Goal: Task Accomplishment & Management: Manage account settings

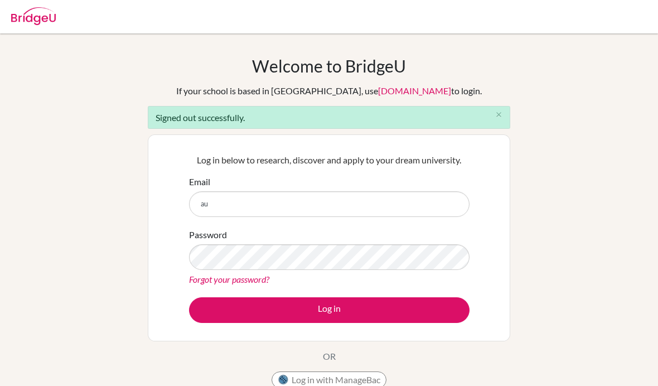
scroll to position [112, 0]
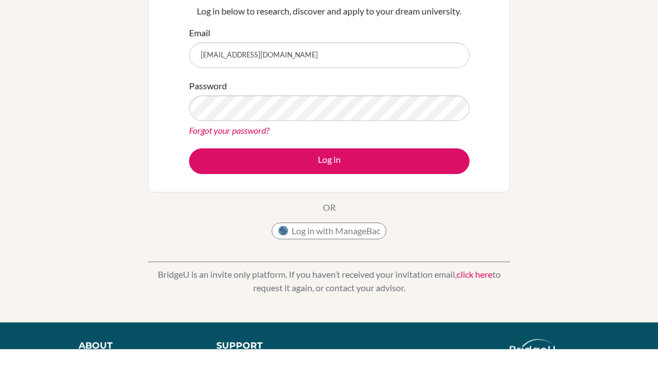
type input "[EMAIL_ADDRESS][DOMAIN_NAME]"
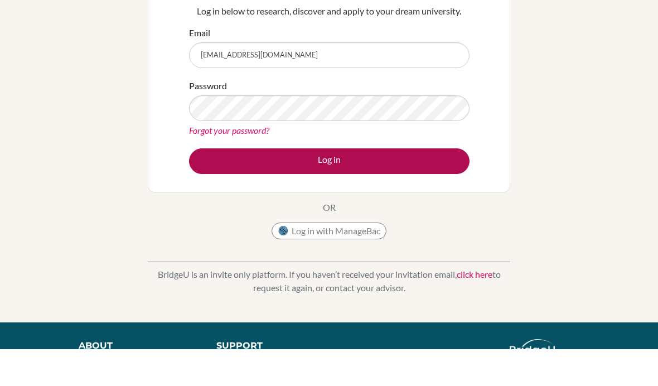
click at [418, 206] on button "Log in" at bounding box center [329, 198] width 280 height 26
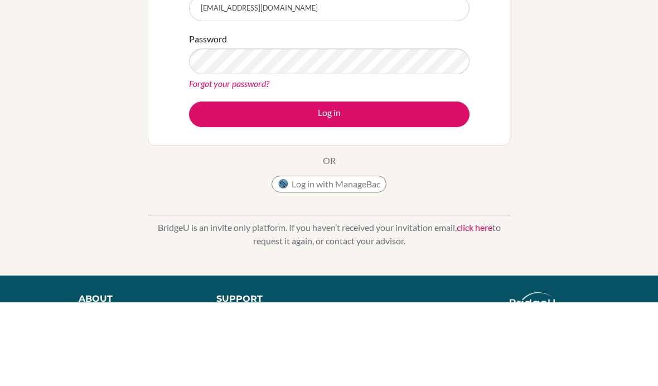
scroll to position [84, 0]
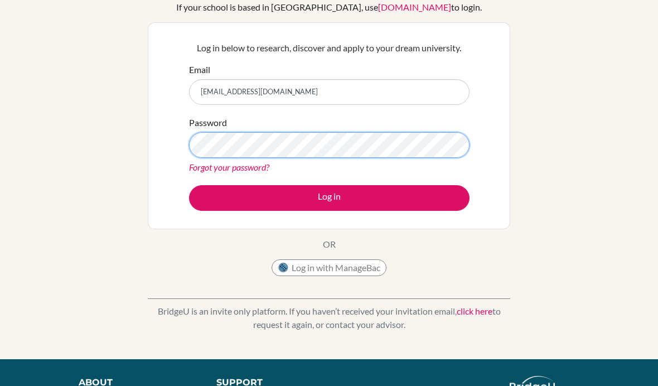
click at [329, 197] on button "Log in" at bounding box center [329, 198] width 280 height 26
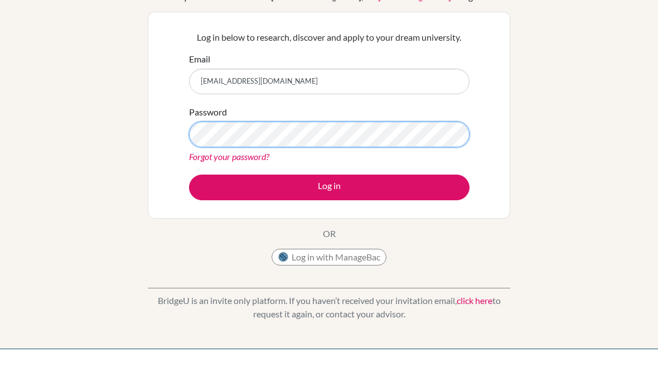
scroll to position [60, 0]
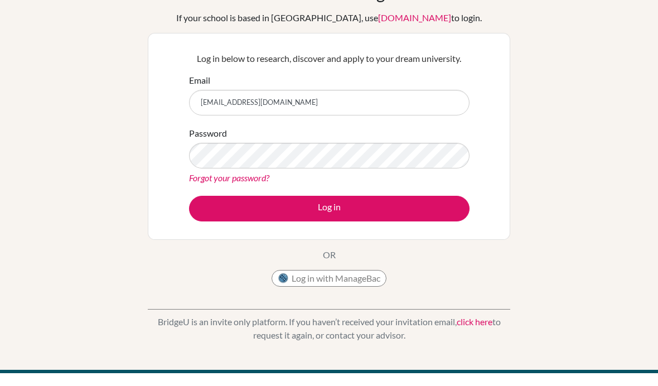
click at [428, 139] on div "Password Forgot your password?" at bounding box center [329, 168] width 280 height 58
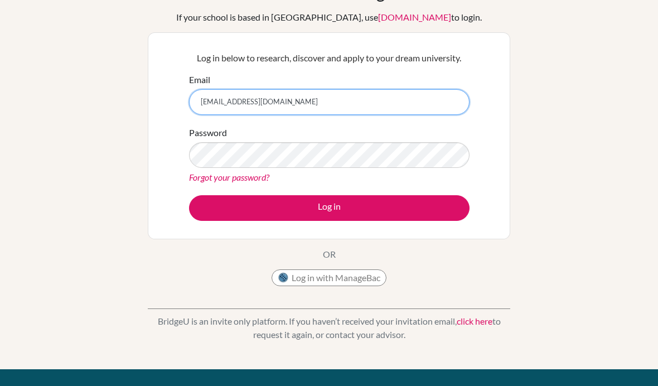
scroll to position [73, 0]
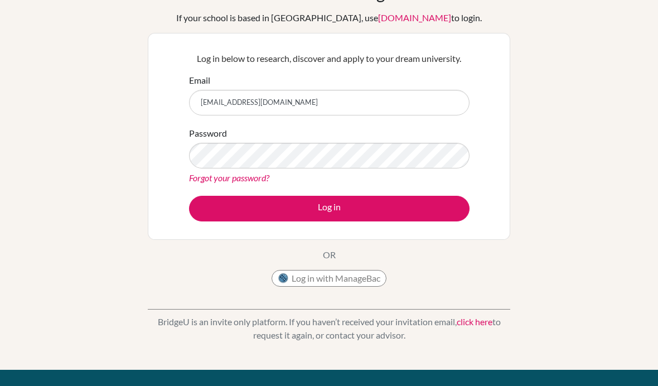
click at [564, 235] on div "Welcome to BridgeU If your school is based in China, use app.bridge-u.com.cn to…" at bounding box center [329, 165] width 658 height 365
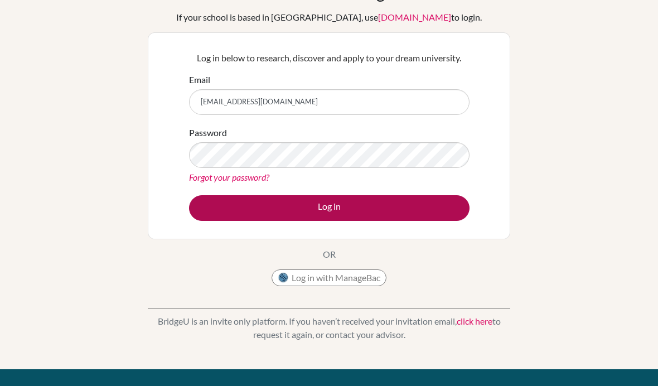
click at [434, 210] on button "Log in" at bounding box center [329, 208] width 280 height 26
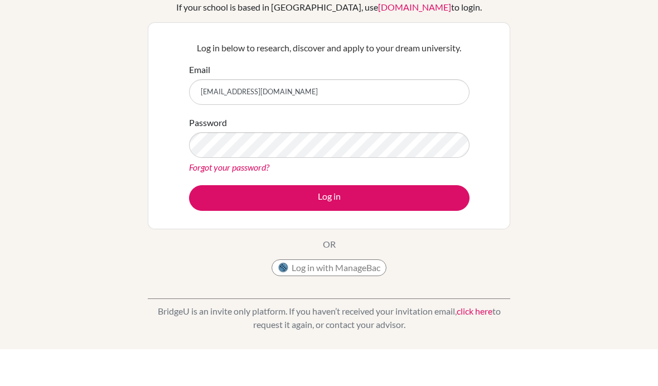
scroll to position [84, 0]
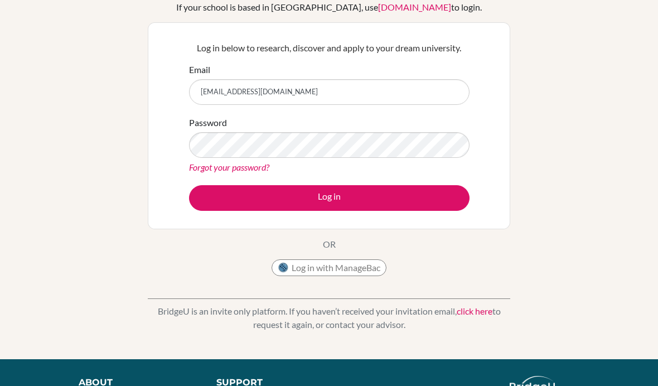
click at [243, 164] on link "Forgot your password?" at bounding box center [229, 167] width 80 height 11
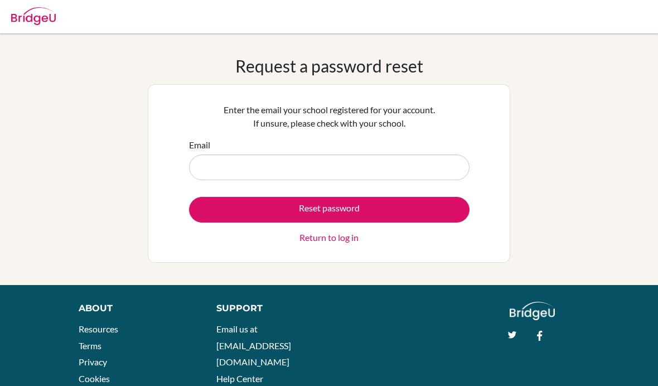
click at [425, 177] on input "Email" at bounding box center [329, 167] width 280 height 26
type input "aurbina@happydaysfreedom.com"
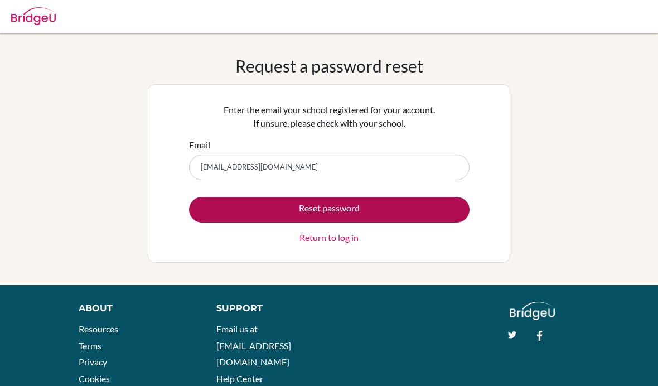
click at [416, 206] on button "Reset password" at bounding box center [329, 210] width 280 height 26
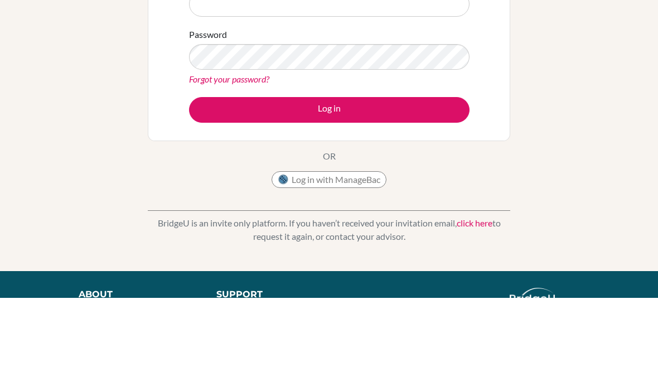
scroll to position [88, 0]
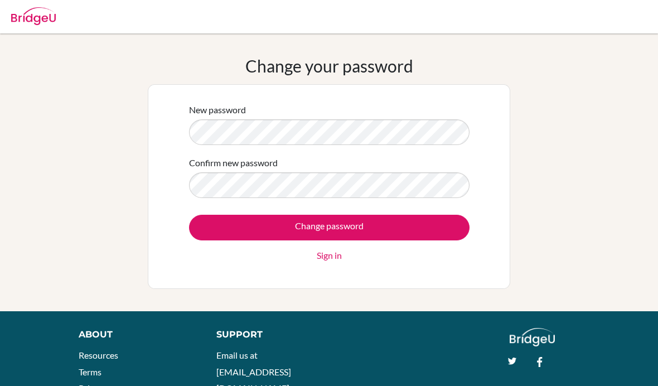
click at [226, 196] on form "New password Confirm new password Change password Sign in" at bounding box center [329, 182] width 280 height 159
click at [357, 243] on div "Change password Sign in" at bounding box center [329, 238] width 280 height 47
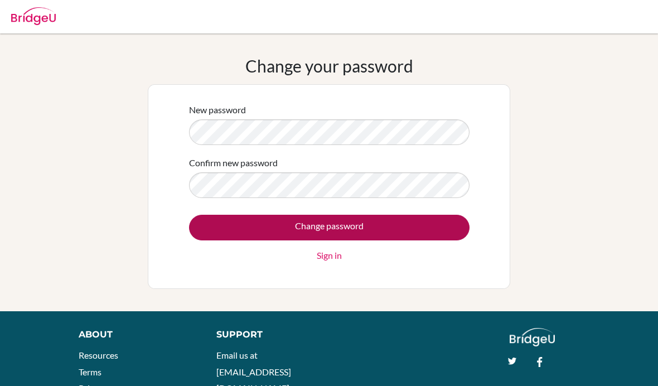
click at [362, 235] on input "Change password" at bounding box center [329, 228] width 280 height 26
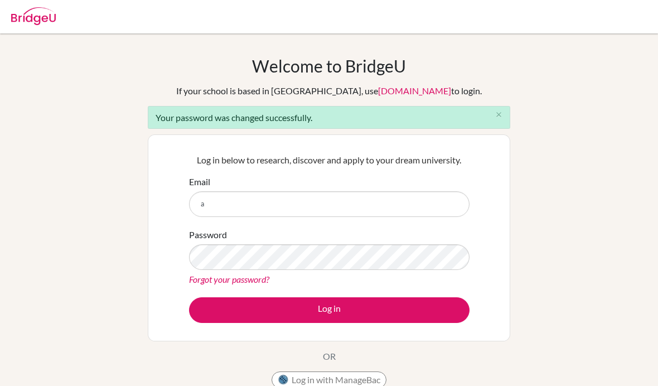
type input "au"
type input "[EMAIL_ADDRESS][DOMAIN_NAME]"
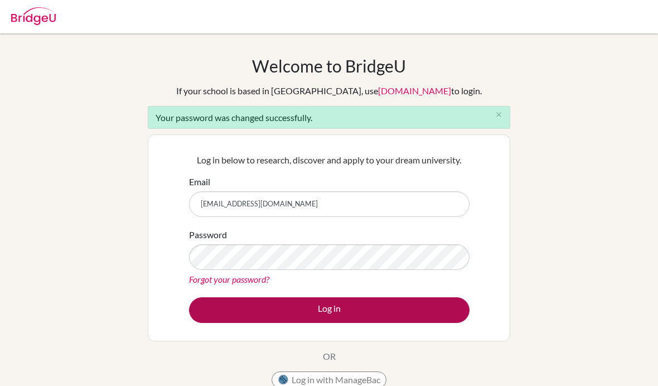
click at [415, 309] on button "Log in" at bounding box center [329, 310] width 280 height 26
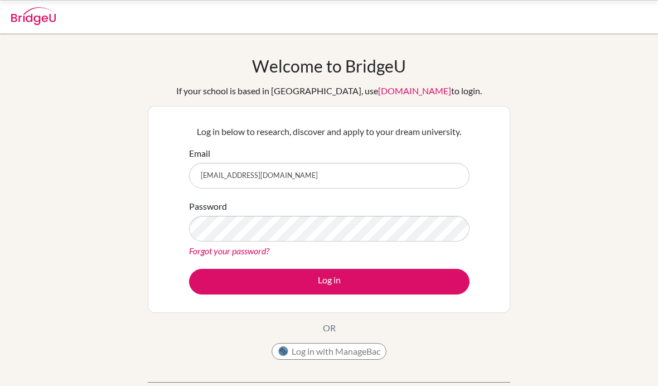
scroll to position [84, 0]
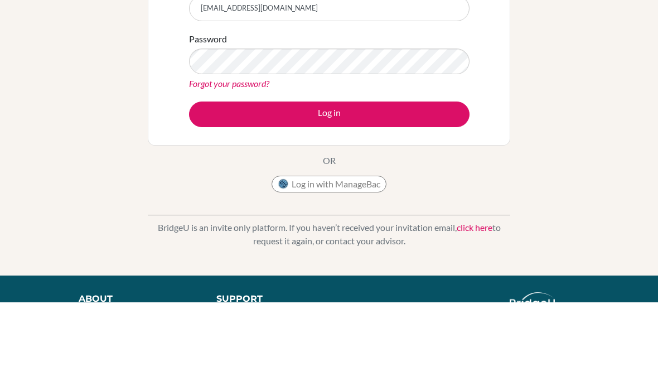
click at [545, 85] on div "Welcome to [GEOGRAPHIC_DATA] If your school is based in [GEOGRAPHIC_DATA], use …" at bounding box center [329, 154] width 658 height 365
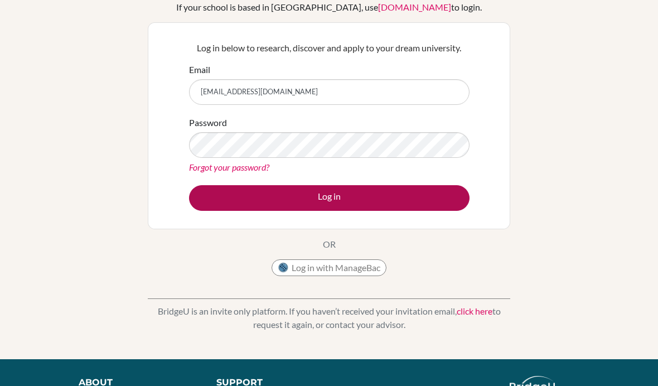
click at [413, 195] on button "Log in" at bounding box center [329, 198] width 280 height 26
